Goal: Check status: Check status

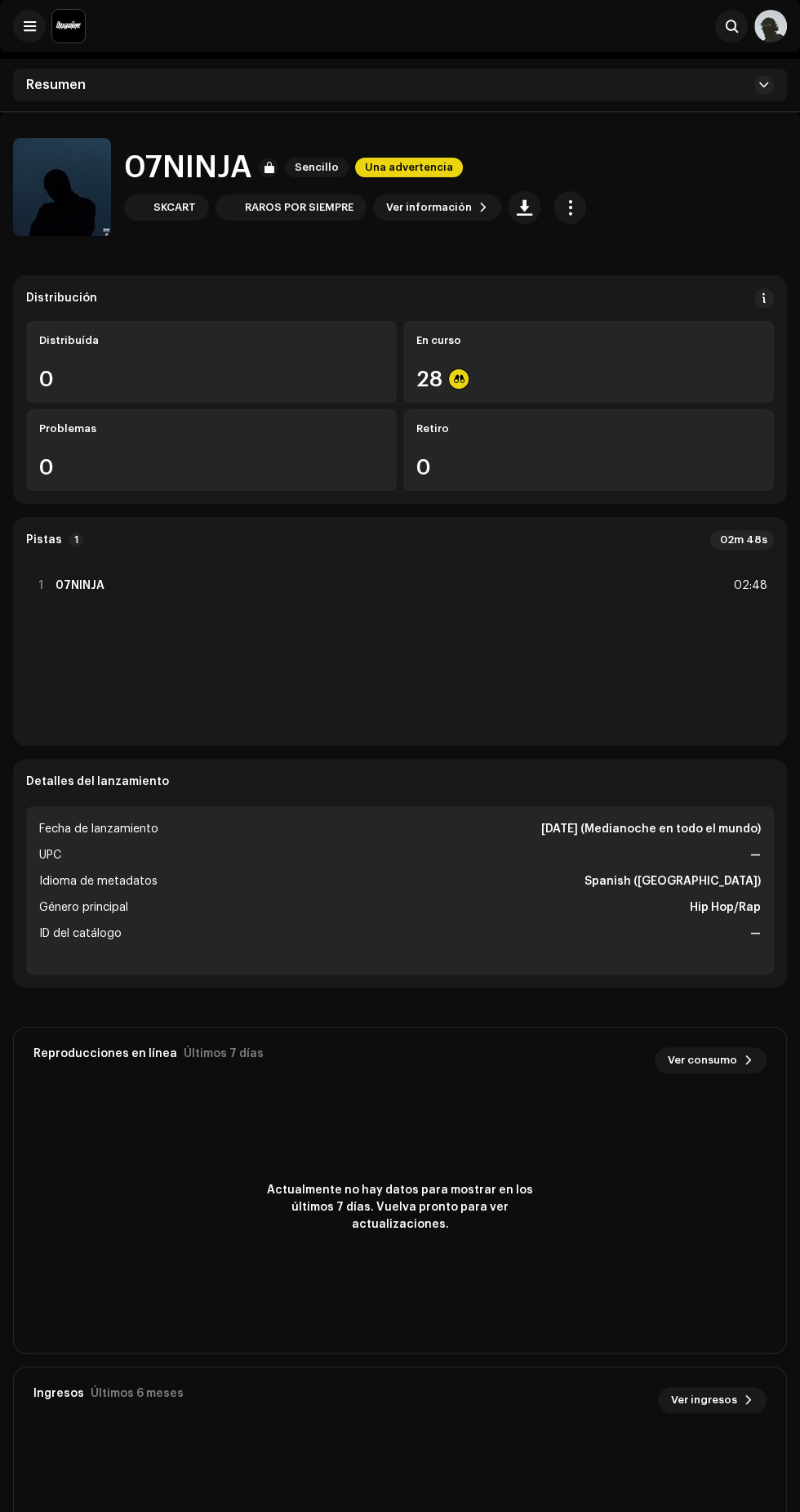
click at [29, 26] on span at bounding box center [30, 26] width 12 height 13
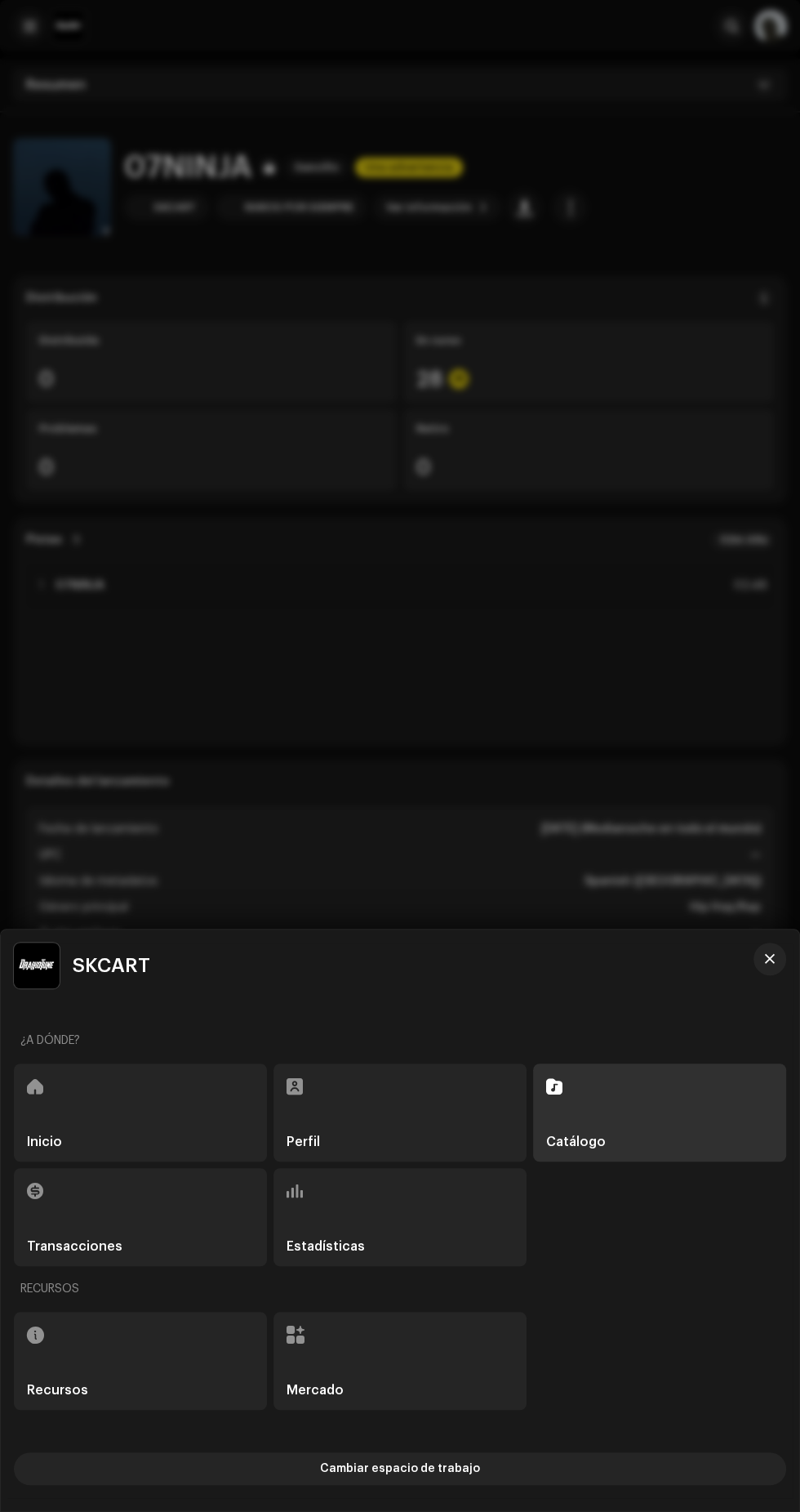
click at [143, 1086] on div "Inicio" at bounding box center [141, 1112] width 253 height 98
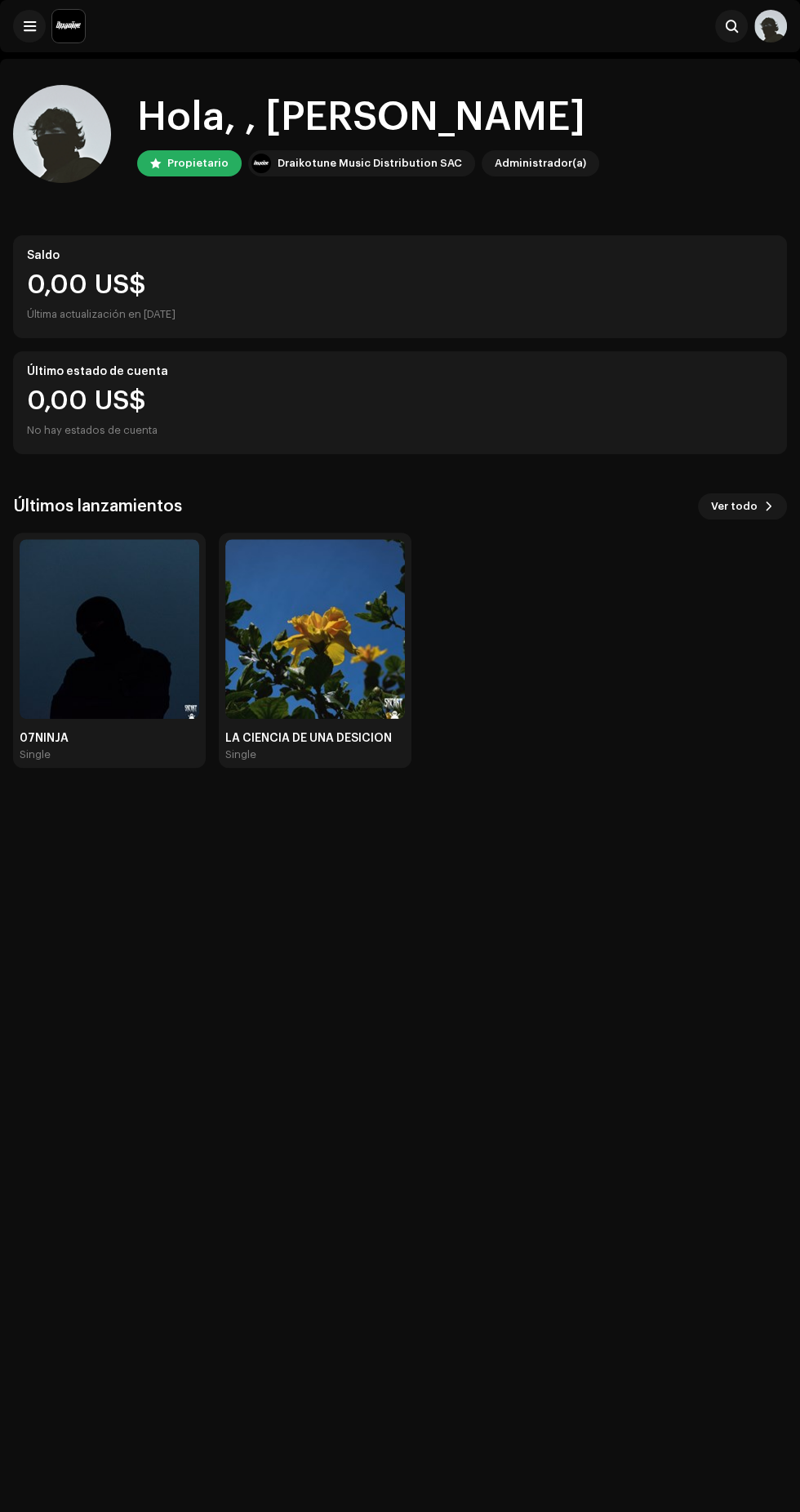
click at [35, 649] on img at bounding box center [109, 629] width 179 height 179
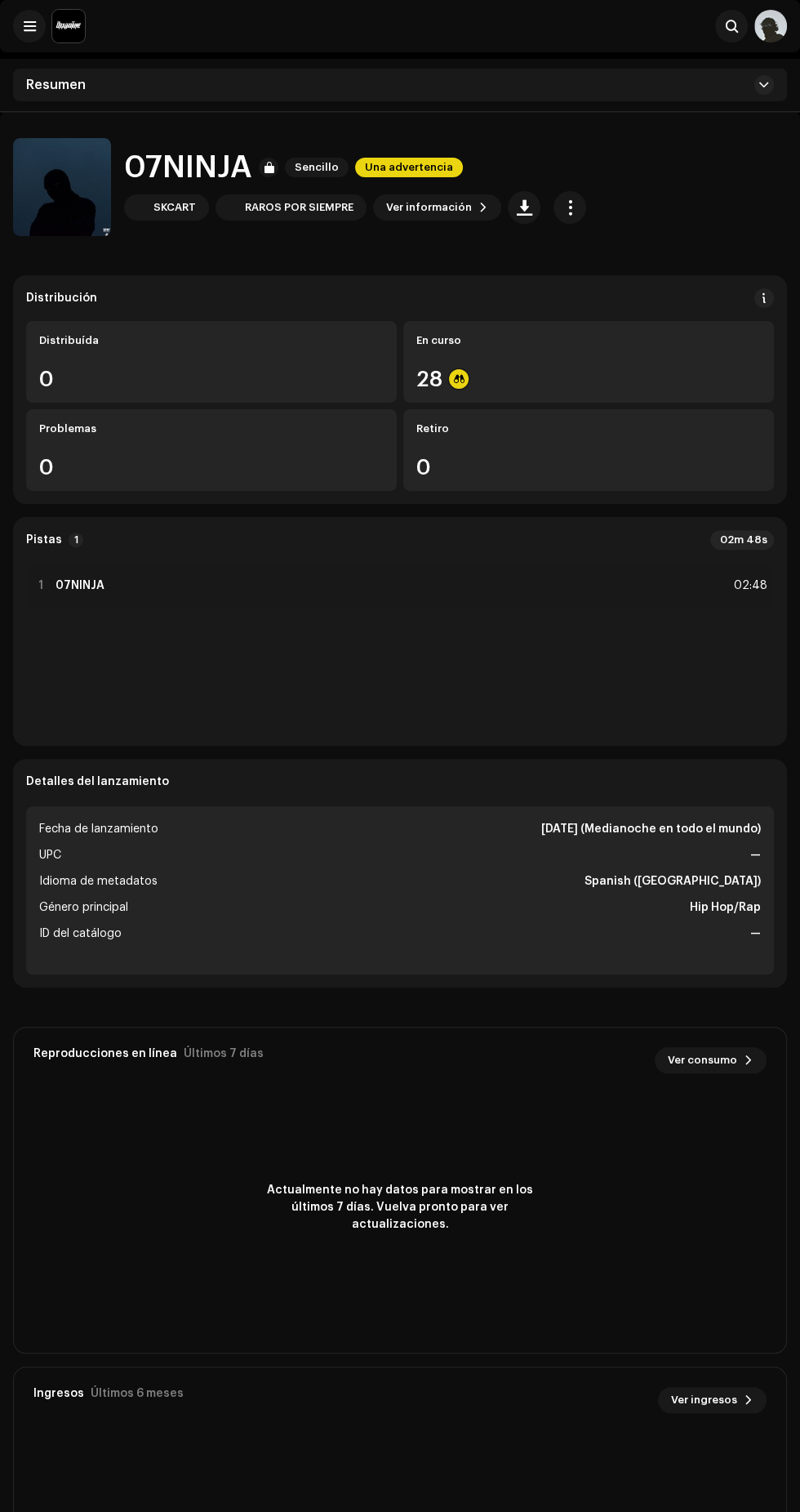
click at [683, 371] on div "28" at bounding box center [588, 379] width 345 height 21
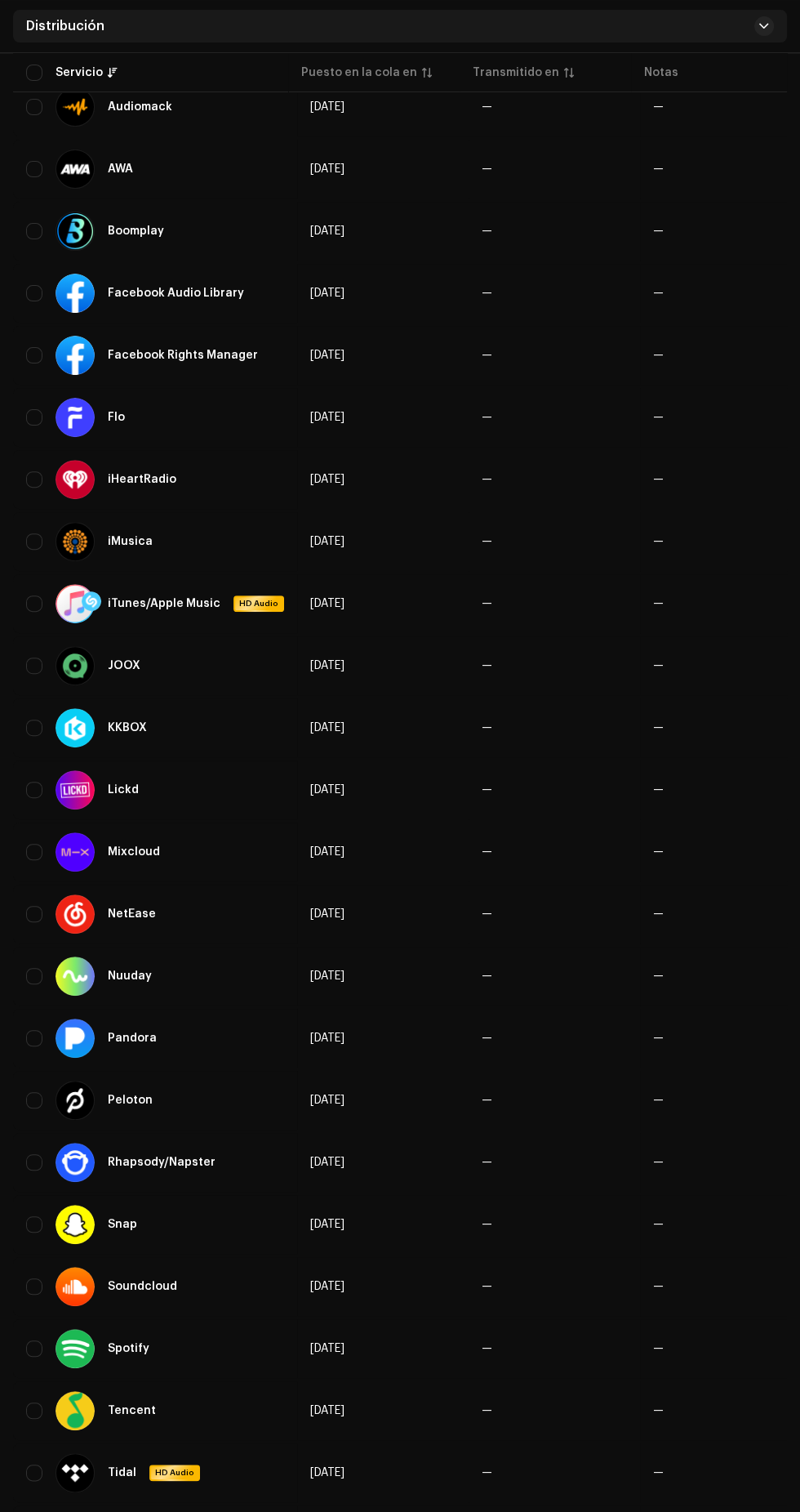
scroll to position [587, 0]
